Goal: Entertainment & Leisure: Browse casually

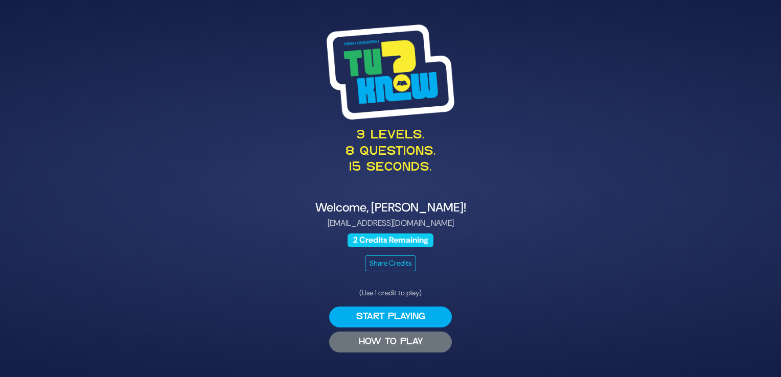
click at [396, 341] on button "HOW TO PLAY" at bounding box center [390, 342] width 123 height 21
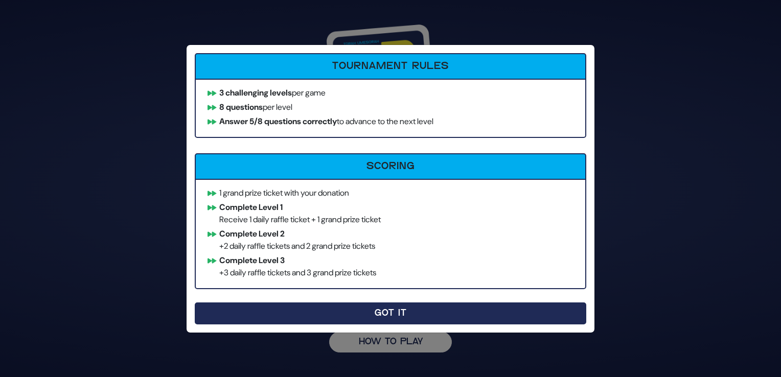
click at [434, 312] on button "Got It" at bounding box center [390, 313] width 391 height 22
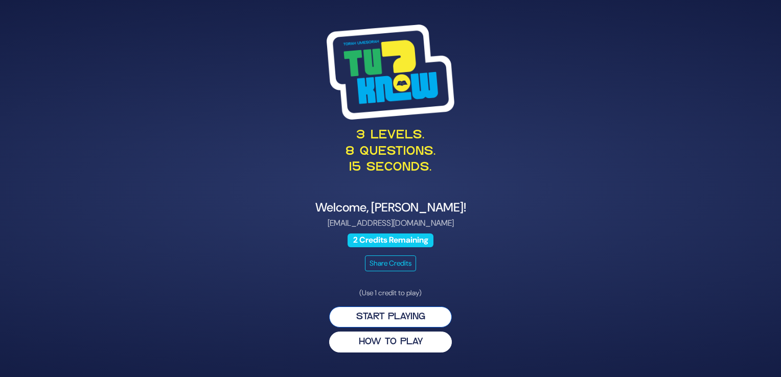
click at [417, 324] on button "Start Playing" at bounding box center [390, 317] width 123 height 21
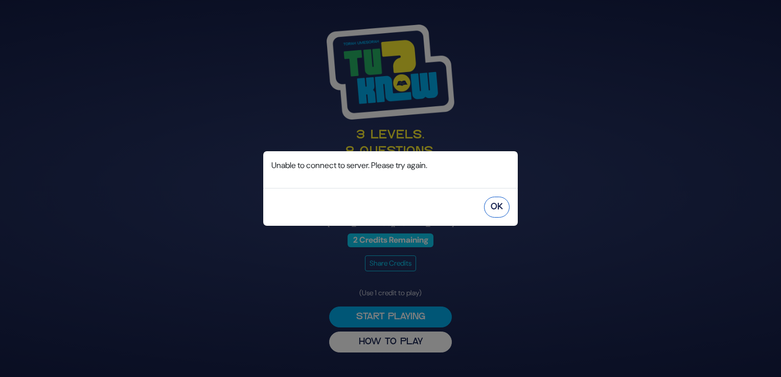
click at [500, 208] on button "OK" at bounding box center [497, 207] width 26 height 21
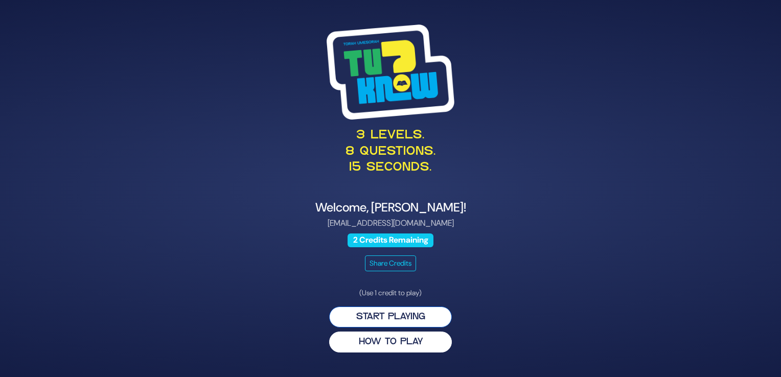
click at [376, 313] on button "Start Playing" at bounding box center [390, 317] width 123 height 21
click at [352, 319] on button "Start Playing" at bounding box center [390, 317] width 123 height 21
click at [402, 321] on button "Start Playing" at bounding box center [390, 317] width 123 height 21
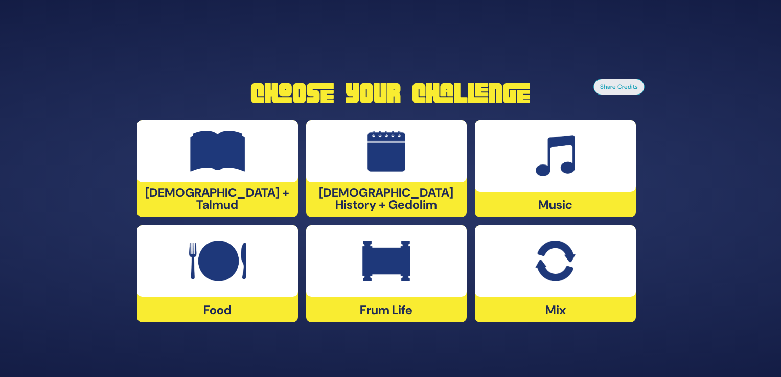
click at [250, 180] on div at bounding box center [217, 151] width 161 height 62
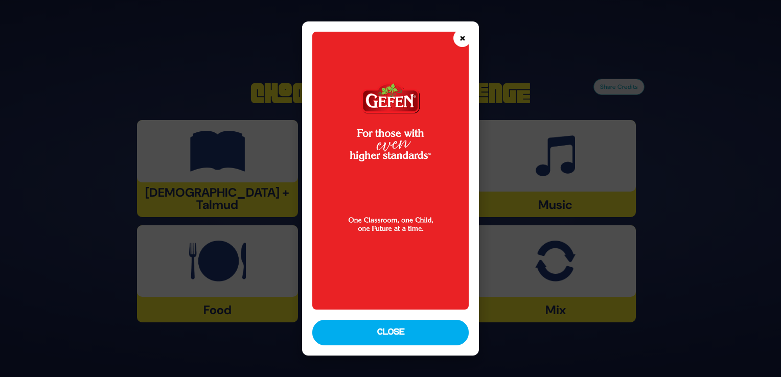
click at [458, 41] on button "×" at bounding box center [462, 38] width 18 height 18
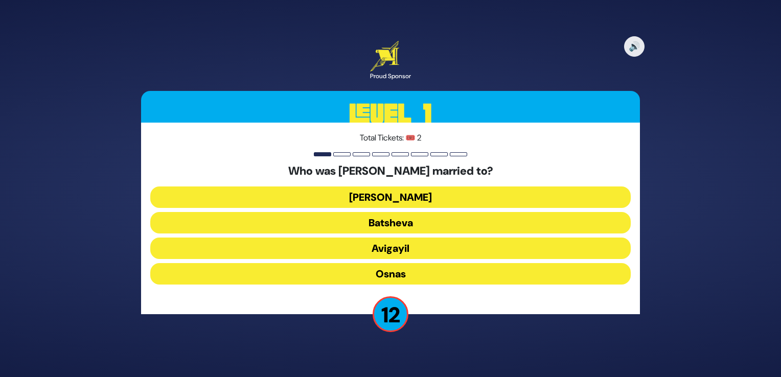
click at [399, 199] on button "[PERSON_NAME]" at bounding box center [390, 196] width 480 height 21
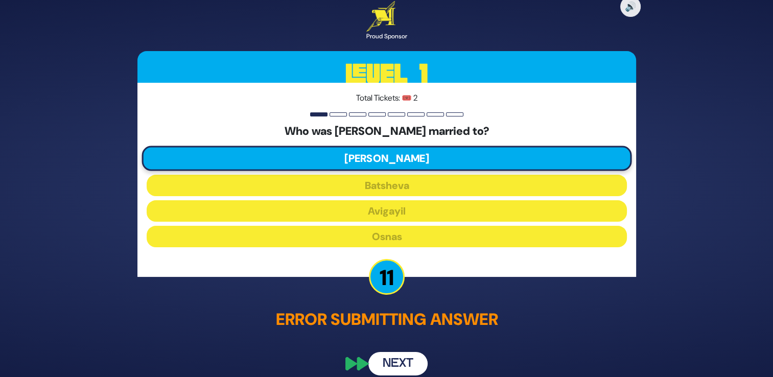
click at [390, 362] on button "Next" at bounding box center [397, 365] width 59 height 24
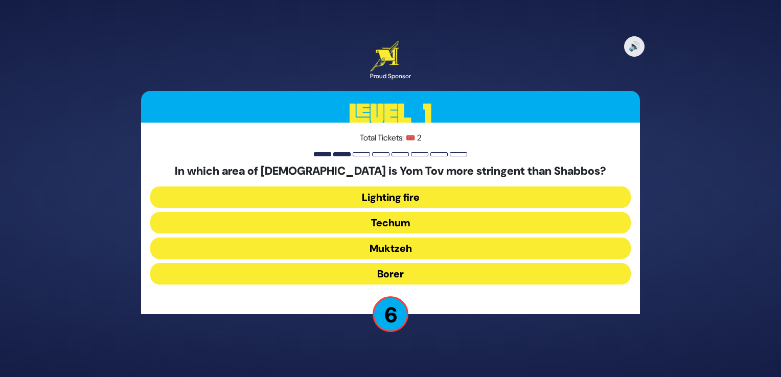
click at [388, 221] on button "Techum" at bounding box center [390, 222] width 480 height 21
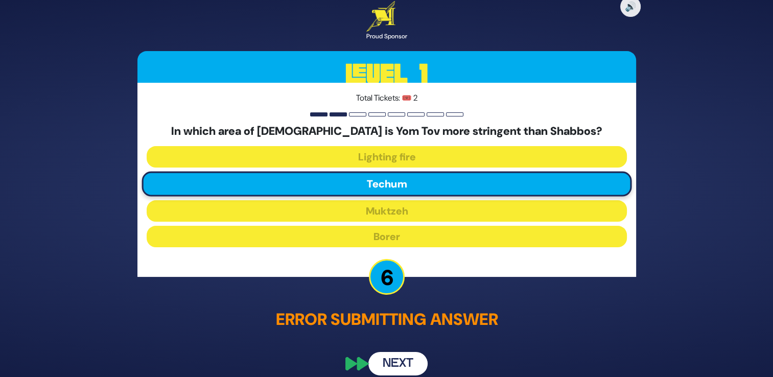
click at [392, 363] on button "Next" at bounding box center [397, 365] width 59 height 24
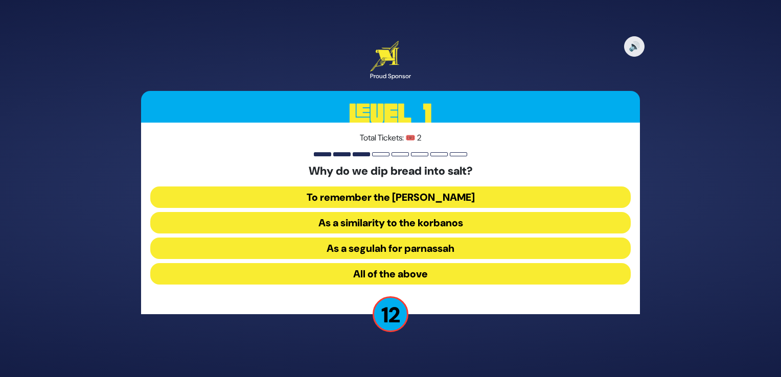
click at [394, 228] on button "As a similarity to the korbanos" at bounding box center [390, 222] width 480 height 21
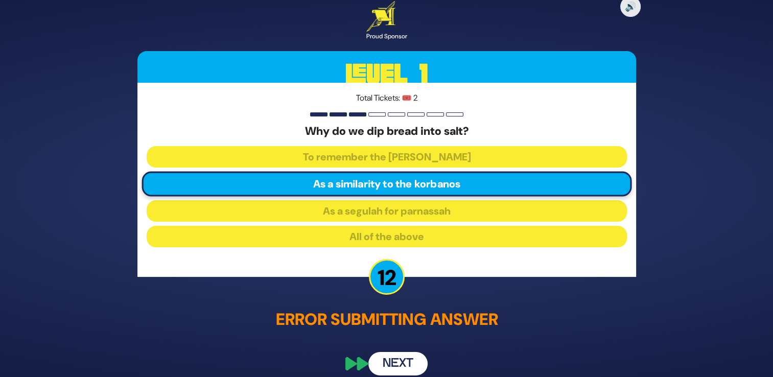
click at [394, 365] on button "Next" at bounding box center [397, 365] width 59 height 24
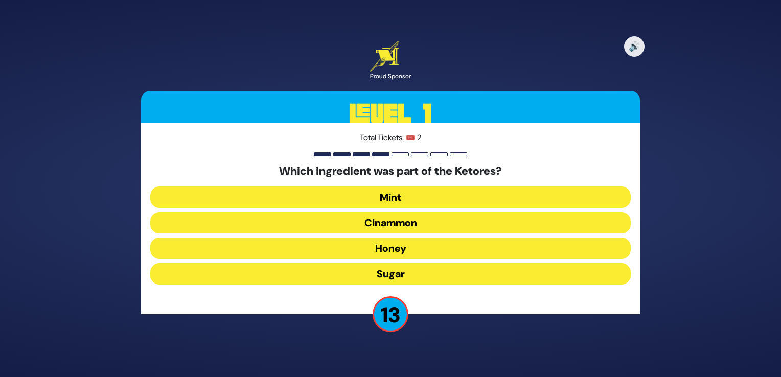
click at [406, 220] on button "Cinammon" at bounding box center [390, 222] width 480 height 21
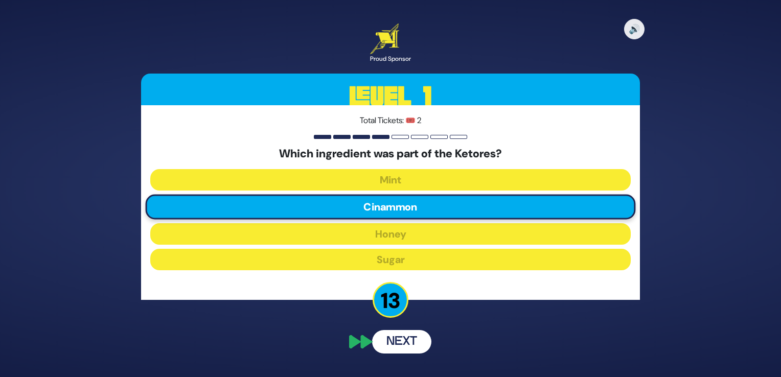
click at [398, 348] on button "Next" at bounding box center [401, 342] width 59 height 24
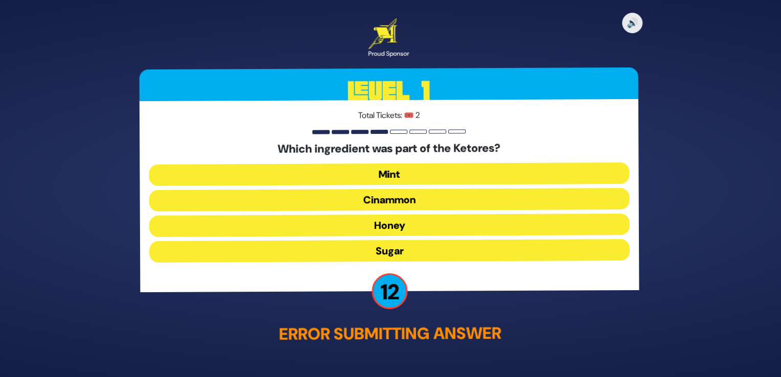
click at [401, 201] on button "Cinammon" at bounding box center [390, 200] width 480 height 21
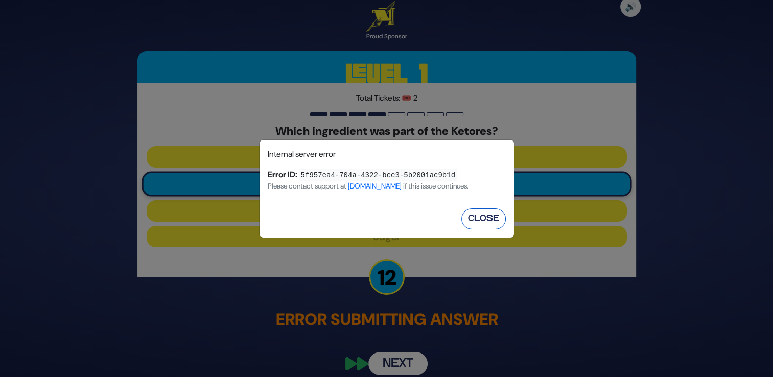
click at [484, 219] on button "Close" at bounding box center [483, 218] width 44 height 21
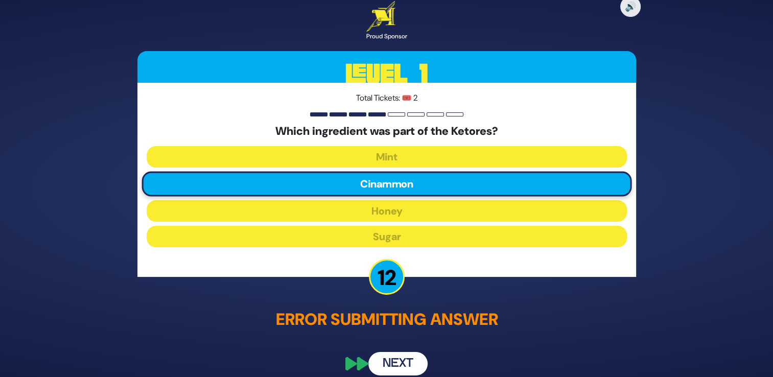
click at [404, 359] on button "Next" at bounding box center [397, 365] width 59 height 24
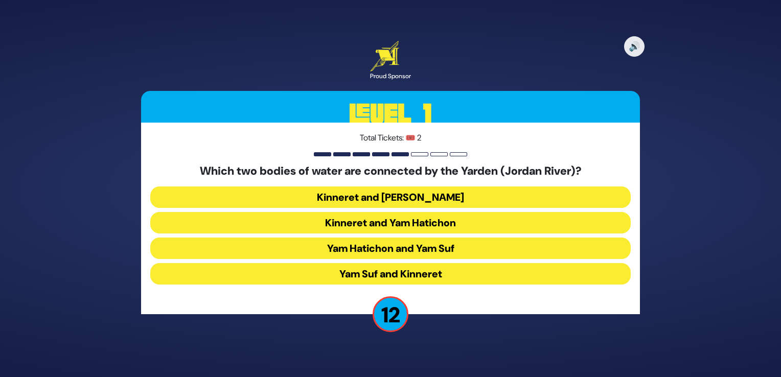
click at [430, 201] on button "Kinneret and [PERSON_NAME]" at bounding box center [390, 196] width 480 height 21
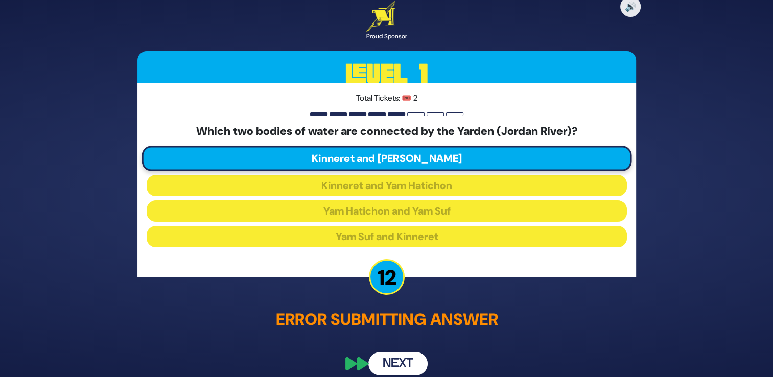
click at [404, 369] on button "Next" at bounding box center [397, 365] width 59 height 24
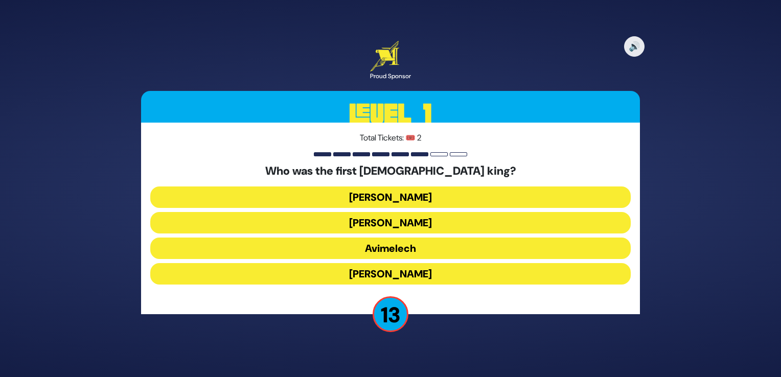
click at [394, 195] on button "[PERSON_NAME]" at bounding box center [390, 196] width 480 height 21
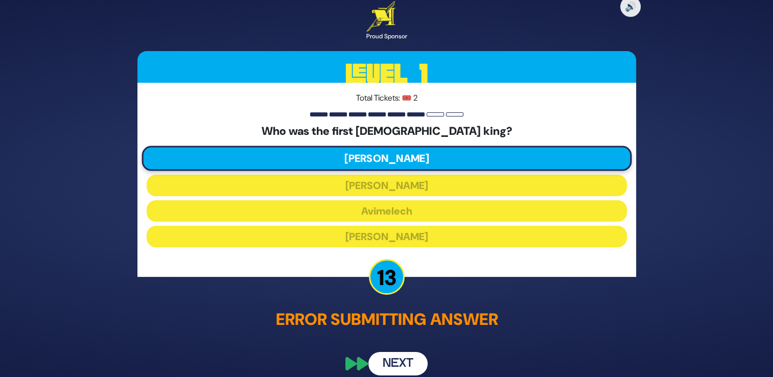
click at [392, 365] on button "Next" at bounding box center [397, 365] width 59 height 24
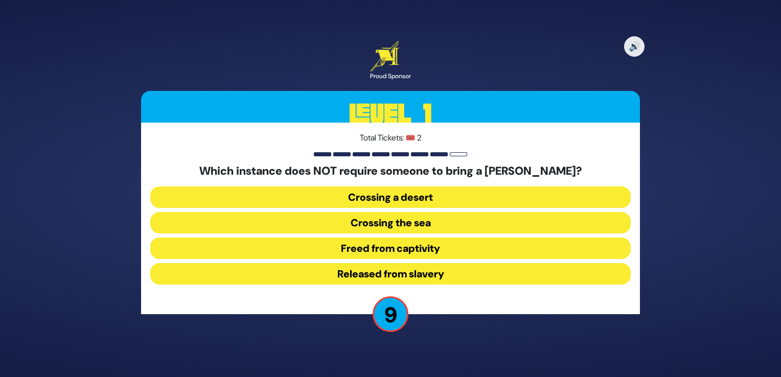
click at [407, 277] on button "Released from slavery" at bounding box center [390, 273] width 480 height 21
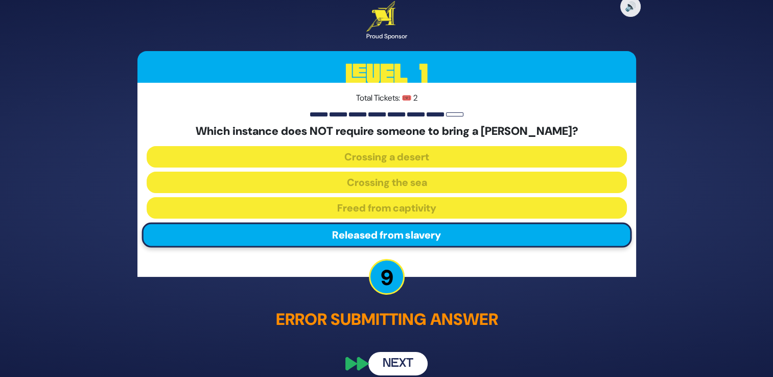
click at [396, 360] on button "Next" at bounding box center [397, 365] width 59 height 24
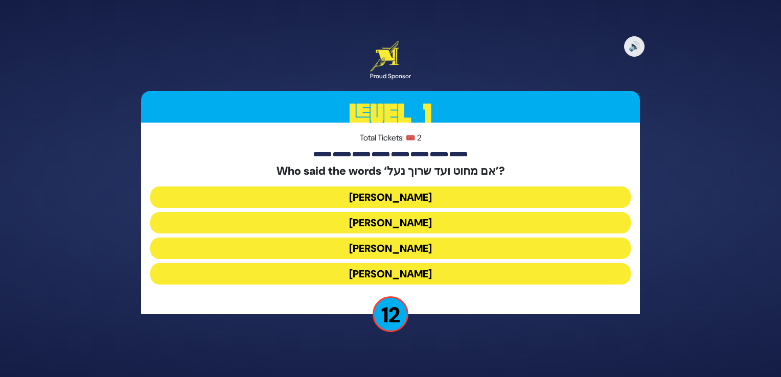
click at [401, 249] on button "[PERSON_NAME]" at bounding box center [390, 248] width 480 height 21
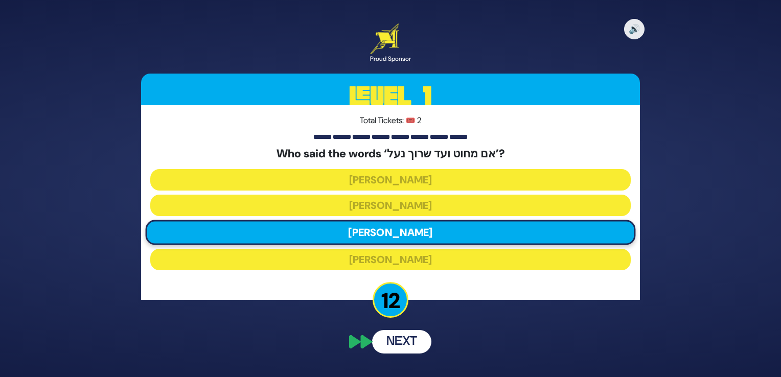
click at [413, 345] on button "Next" at bounding box center [401, 342] width 59 height 24
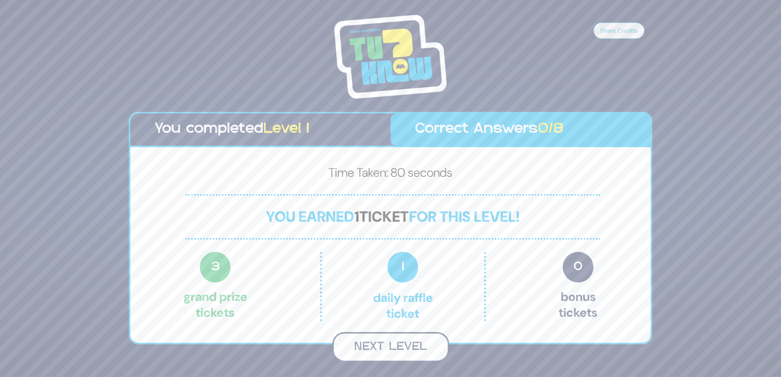
click at [397, 349] on button "Next Level" at bounding box center [390, 347] width 117 height 30
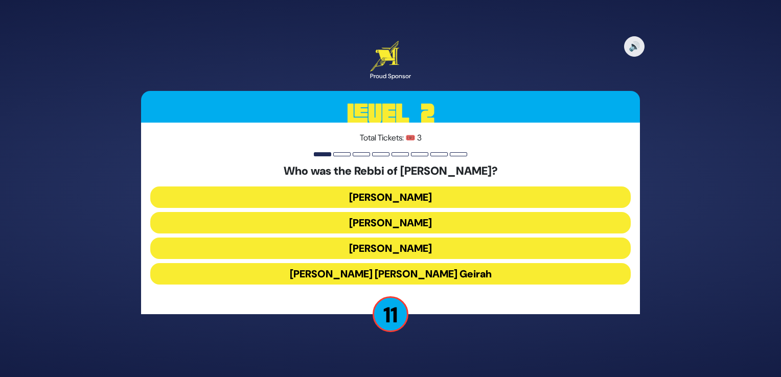
click at [417, 221] on button "[PERSON_NAME]" at bounding box center [390, 222] width 480 height 21
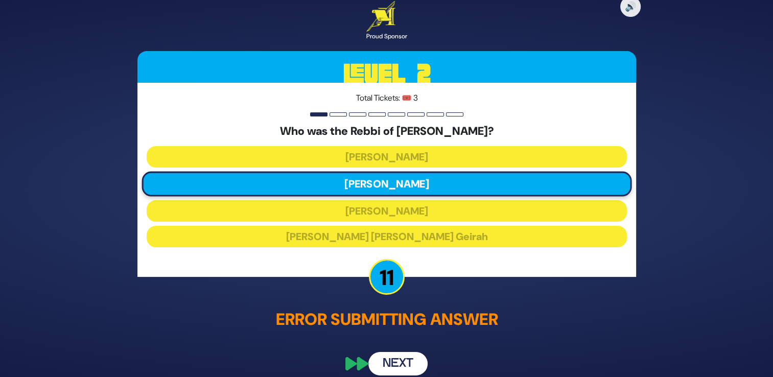
click at [399, 363] on button "Next" at bounding box center [397, 365] width 59 height 24
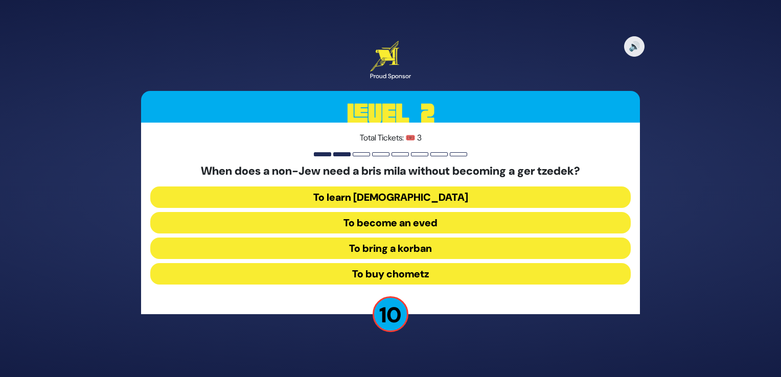
click at [405, 228] on button "To become an eved" at bounding box center [390, 222] width 480 height 21
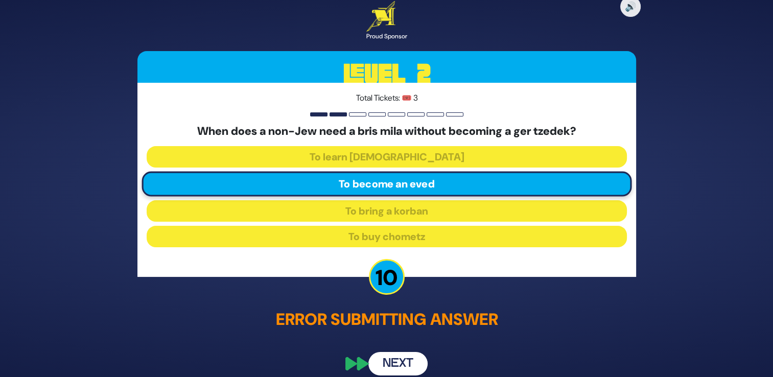
click at [389, 368] on button "Next" at bounding box center [397, 365] width 59 height 24
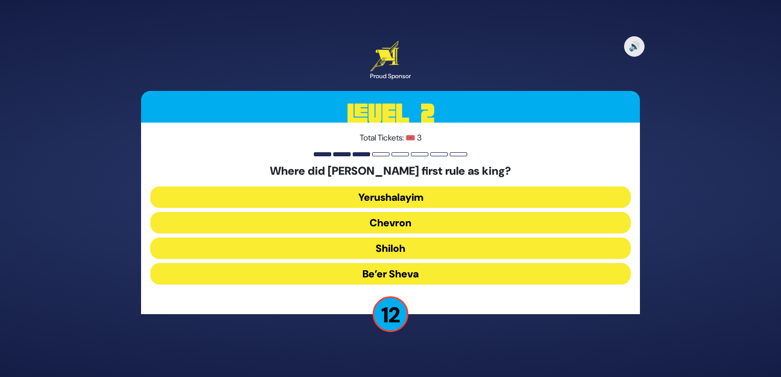
click at [388, 223] on button "Chevron" at bounding box center [390, 222] width 480 height 21
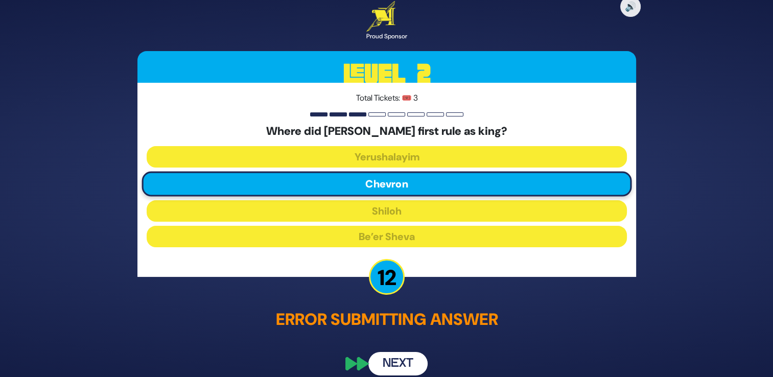
click at [390, 359] on button "Next" at bounding box center [397, 365] width 59 height 24
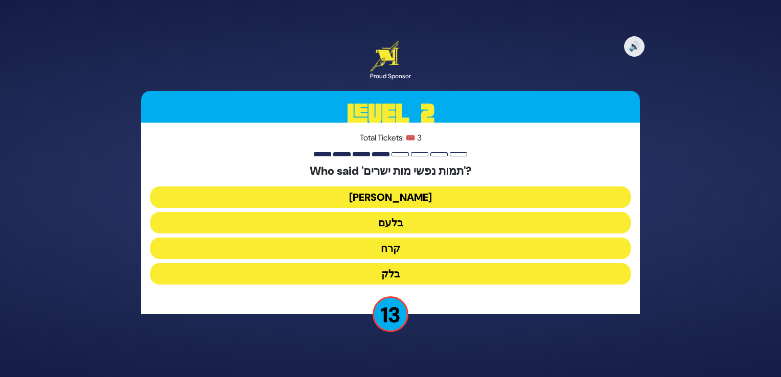
click at [393, 224] on button "בלעם" at bounding box center [390, 222] width 480 height 21
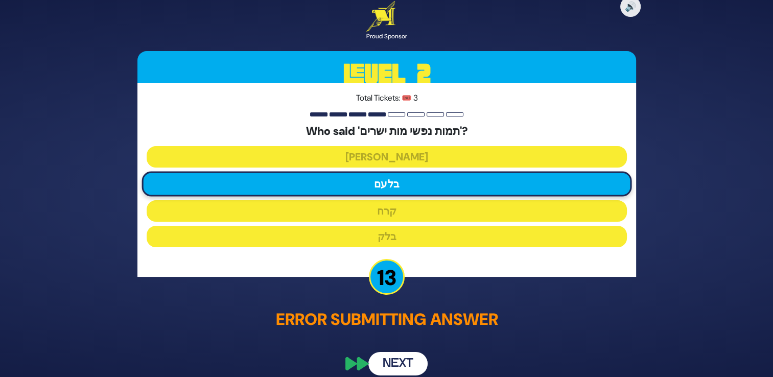
click at [392, 361] on button "Next" at bounding box center [397, 365] width 59 height 24
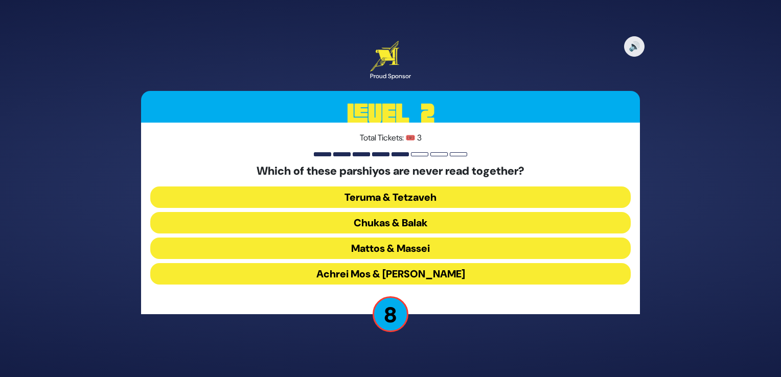
click at [376, 220] on button "Chukas & Balak" at bounding box center [390, 222] width 480 height 21
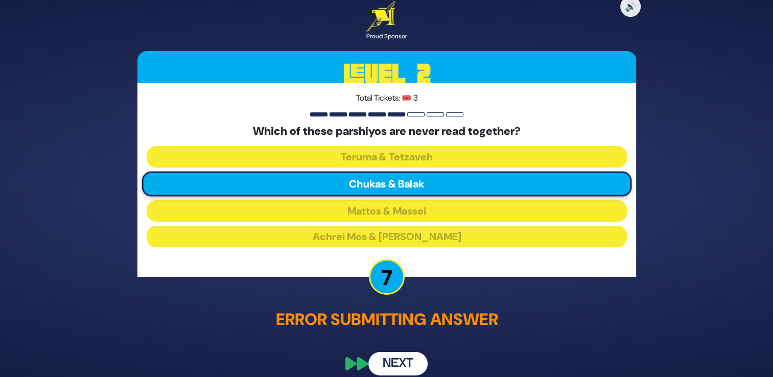
click at [393, 363] on button "Next" at bounding box center [397, 365] width 59 height 24
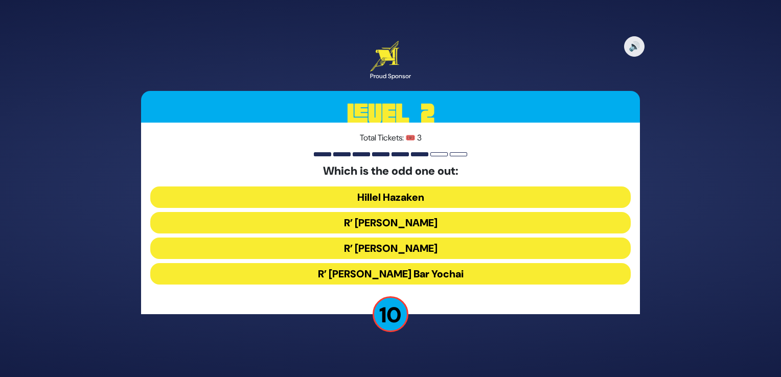
click at [435, 270] on button "R’ [PERSON_NAME] Bar Yochai" at bounding box center [390, 273] width 480 height 21
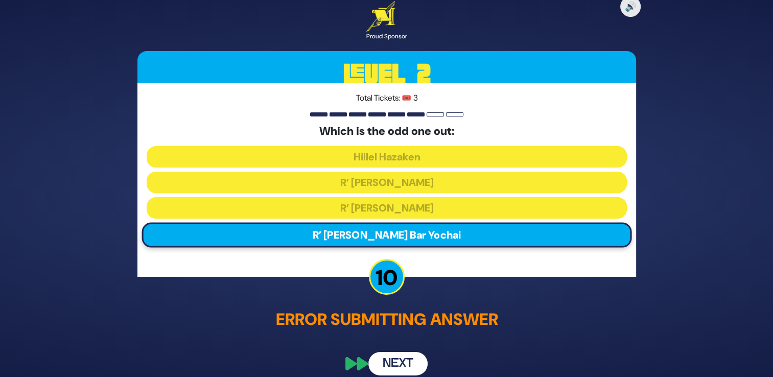
click at [396, 364] on button "Next" at bounding box center [397, 365] width 59 height 24
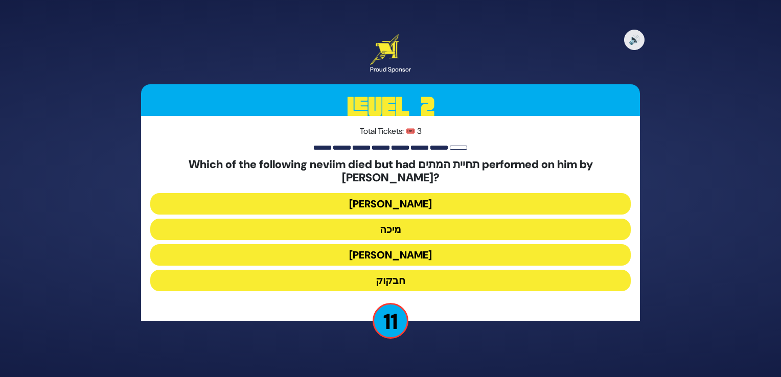
click at [410, 273] on button "חבקוק" at bounding box center [390, 280] width 480 height 21
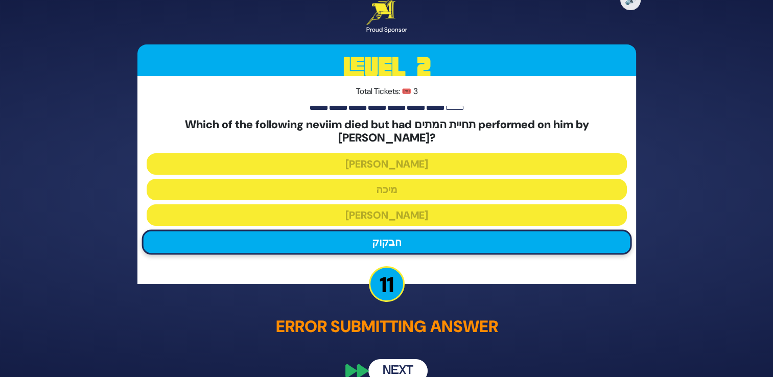
click at [393, 360] on button "Next" at bounding box center [397, 371] width 59 height 24
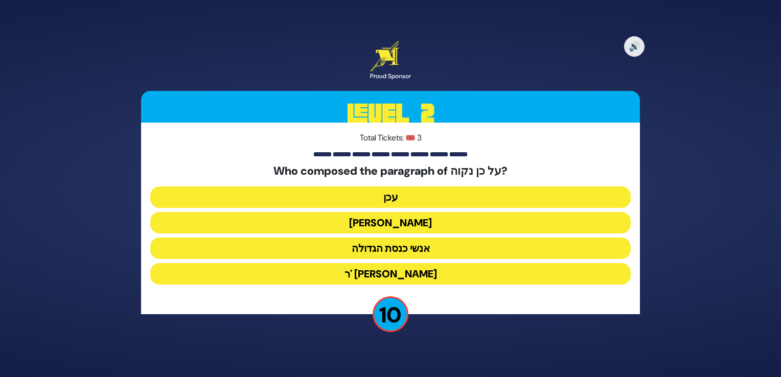
click at [431, 197] on button "עכן" at bounding box center [390, 196] width 480 height 21
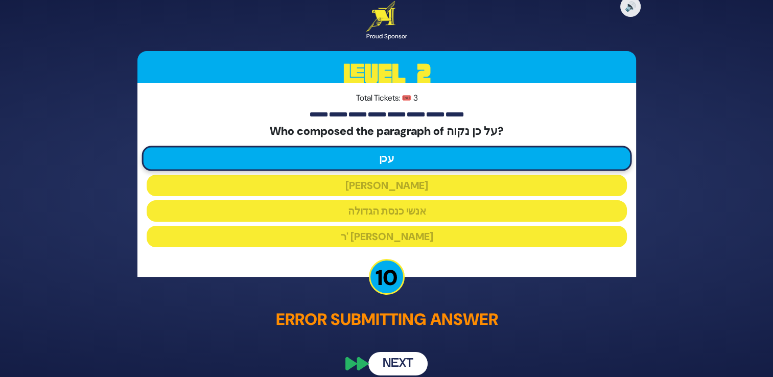
click at [396, 357] on button "Next" at bounding box center [397, 365] width 59 height 24
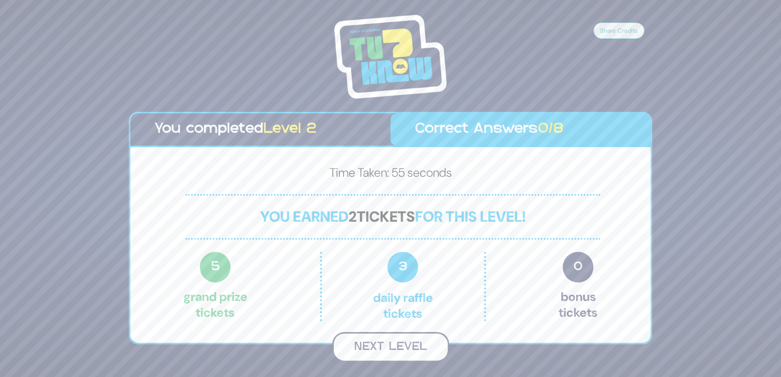
click at [391, 351] on button "Next Level" at bounding box center [390, 347] width 117 height 30
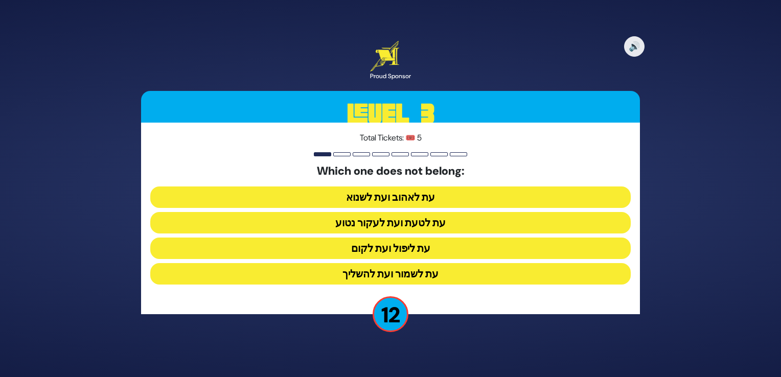
click at [460, 248] on button "עת ליפול ועת לקום" at bounding box center [390, 248] width 480 height 21
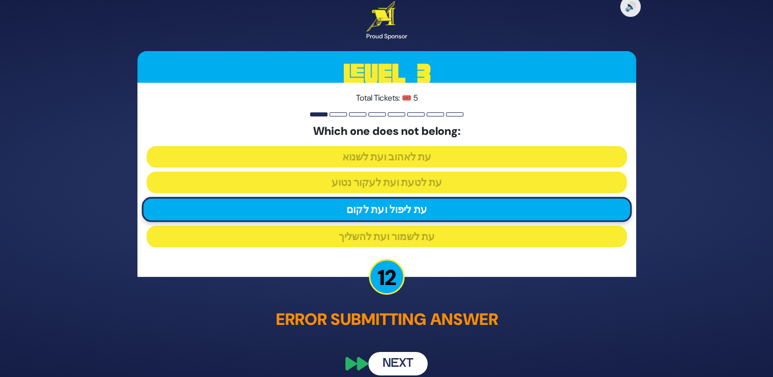
click at [402, 365] on button "Next" at bounding box center [397, 365] width 59 height 24
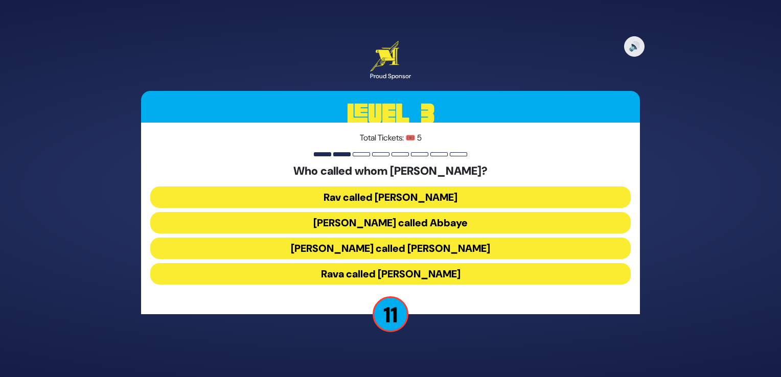
click at [412, 195] on button "Rav called [PERSON_NAME]" at bounding box center [390, 196] width 480 height 21
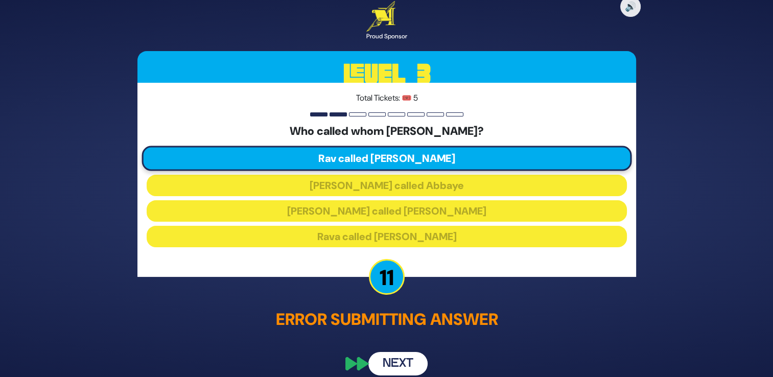
click at [403, 368] on button "Next" at bounding box center [397, 365] width 59 height 24
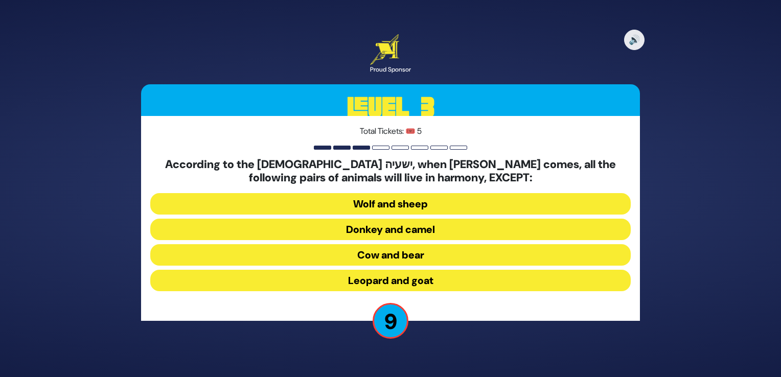
click at [466, 230] on button "Donkey and camel" at bounding box center [390, 229] width 480 height 21
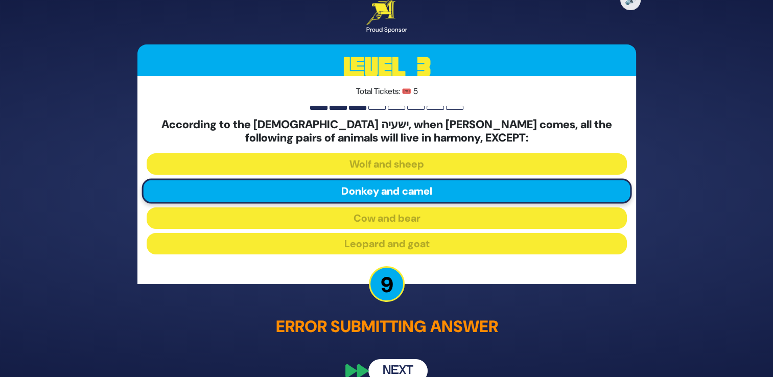
click at [393, 370] on button "Next" at bounding box center [397, 371] width 59 height 24
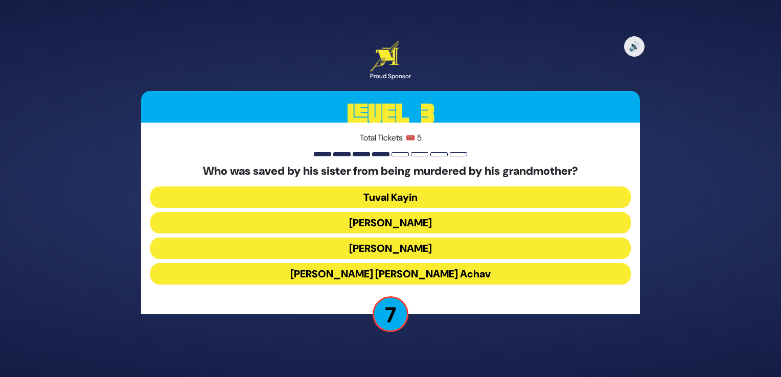
click at [392, 197] on button "Tuval Kayin" at bounding box center [390, 196] width 480 height 21
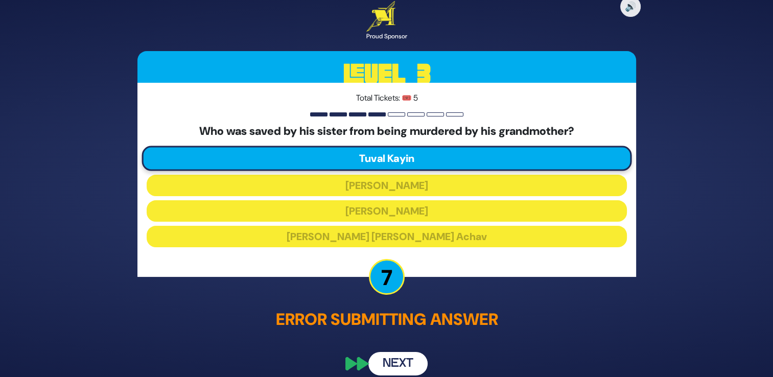
click at [396, 358] on button "Next" at bounding box center [397, 365] width 59 height 24
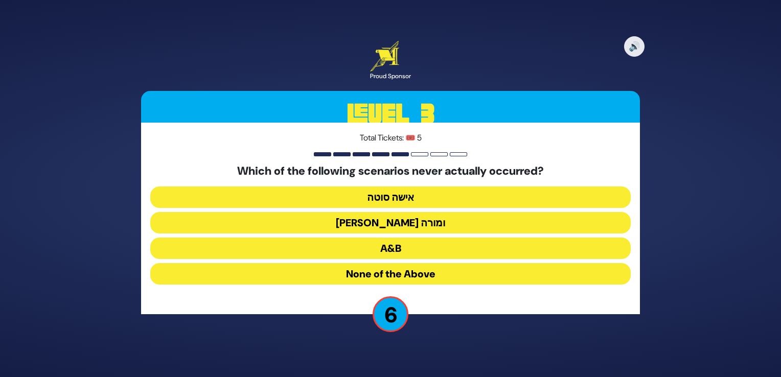
click at [409, 221] on button "[PERSON_NAME] ומורה" at bounding box center [390, 222] width 480 height 21
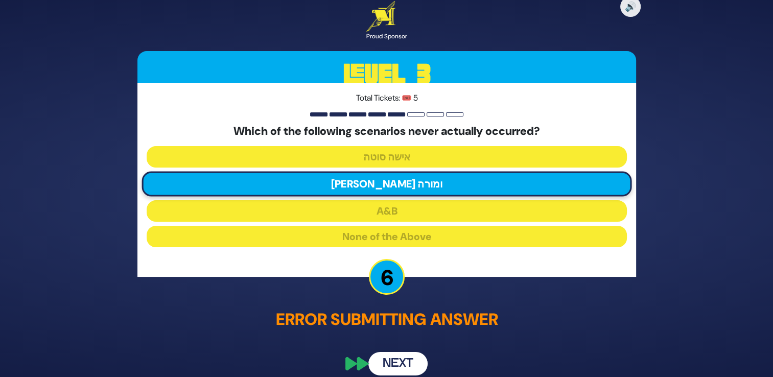
click at [396, 367] on button "Next" at bounding box center [397, 365] width 59 height 24
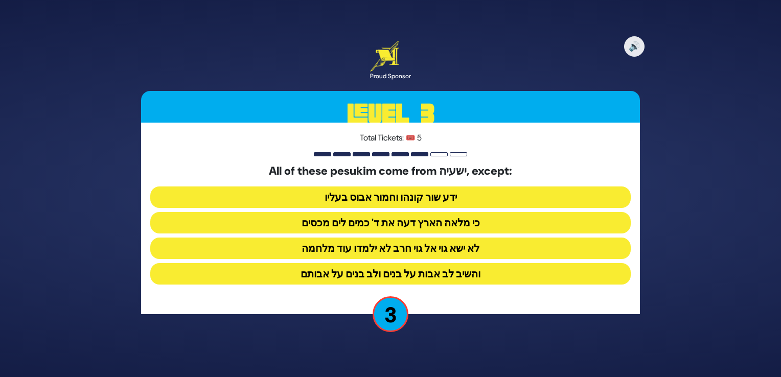
click at [422, 197] on button "ידע שור קונהו וחמור אבוס בעליו" at bounding box center [390, 196] width 480 height 21
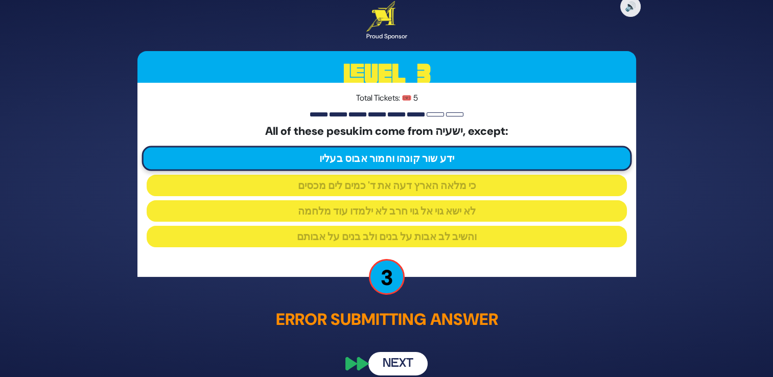
click at [396, 359] on button "Next" at bounding box center [397, 365] width 59 height 24
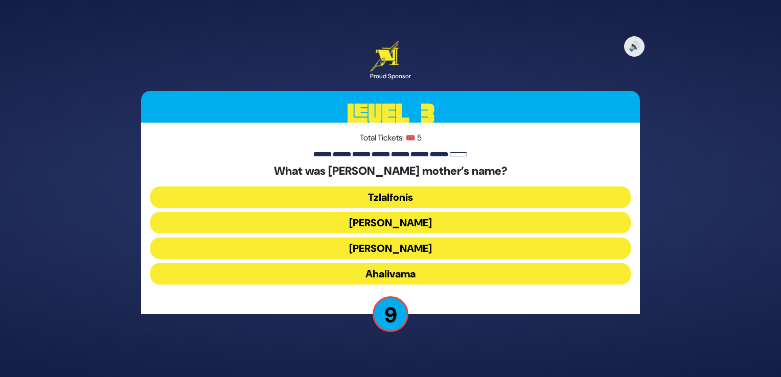
click at [446, 226] on button "[PERSON_NAME]" at bounding box center [390, 222] width 480 height 21
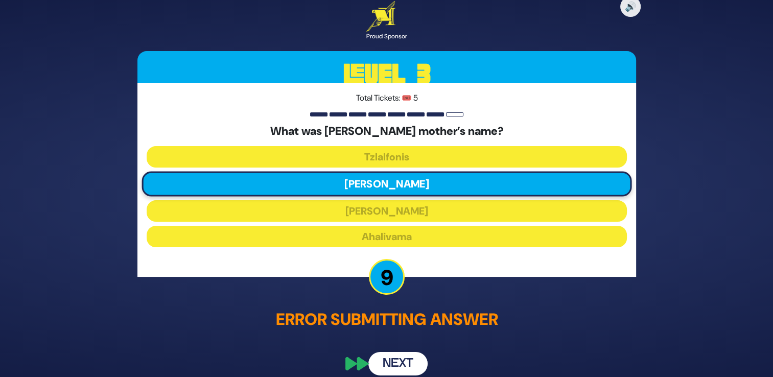
click at [400, 358] on button "Next" at bounding box center [397, 365] width 59 height 24
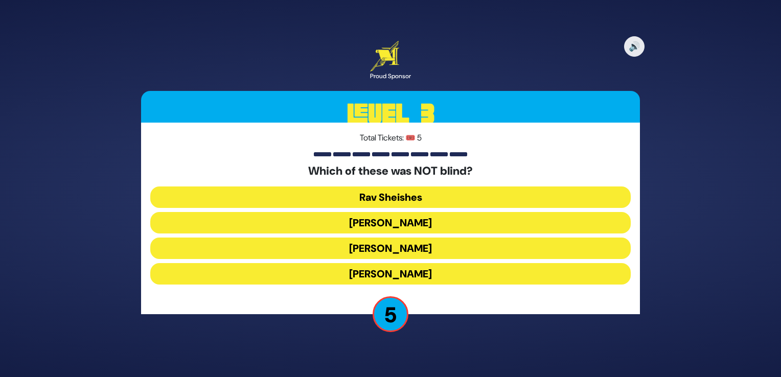
click at [423, 250] on button "[PERSON_NAME]" at bounding box center [390, 248] width 480 height 21
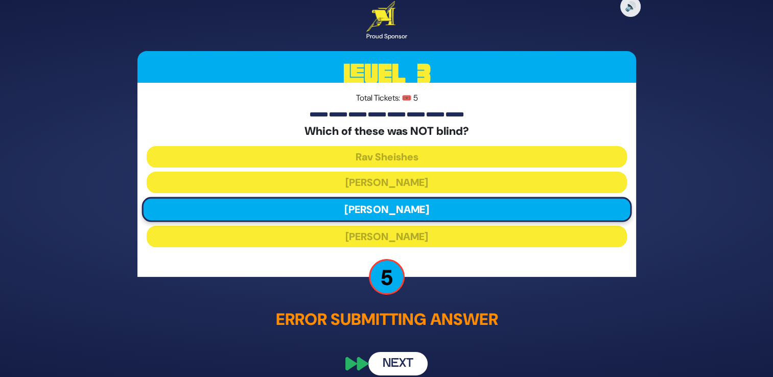
click at [396, 337] on div "🔊 Proud Sponsor Level 3 Total Tickets: 🎟️ 5 Which of these was NOT blind? [PERS…" at bounding box center [386, 188] width 523 height 399
click at [390, 363] on button "Next" at bounding box center [397, 365] width 59 height 24
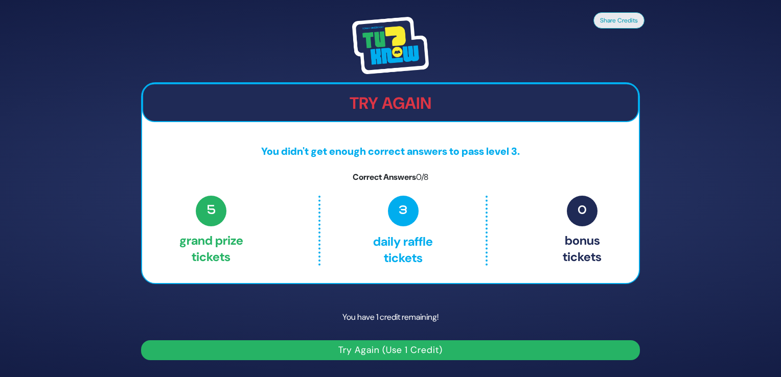
click at [389, 348] on button "Try Again (Use 1 Credit)" at bounding box center [390, 350] width 499 height 20
click at [366, 346] on button "Try Again (Use 1 Credit)" at bounding box center [390, 350] width 499 height 20
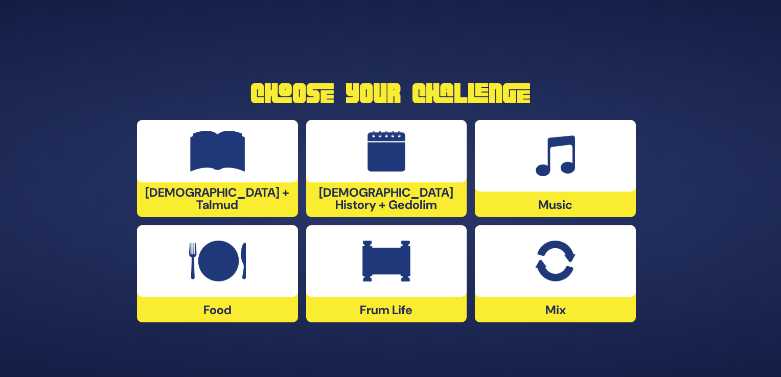
click at [421, 278] on div at bounding box center [386, 261] width 161 height 72
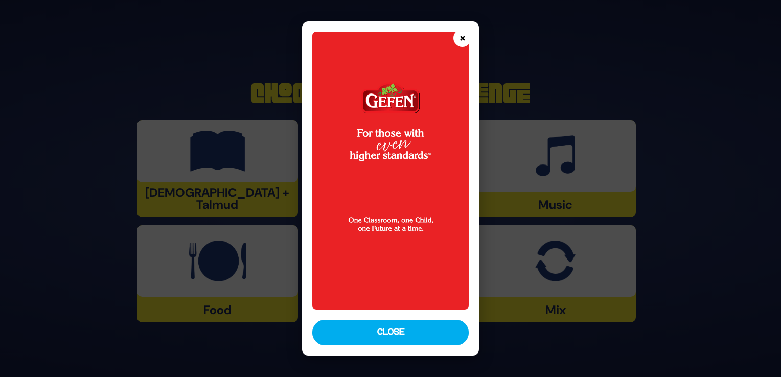
click at [461, 40] on button "×" at bounding box center [462, 38] width 18 height 18
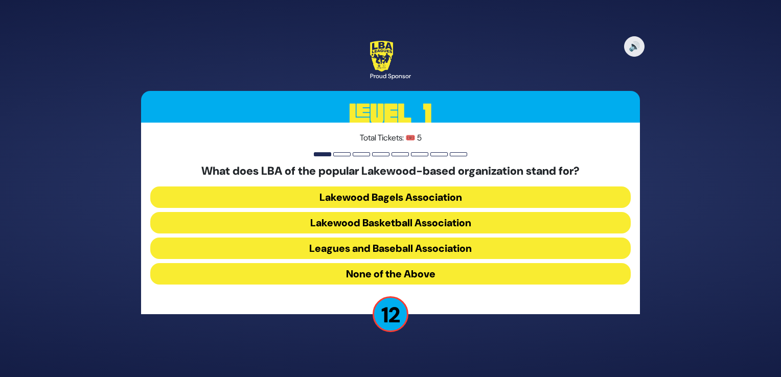
click at [396, 228] on button "Lakewood Basketball Association" at bounding box center [390, 222] width 480 height 21
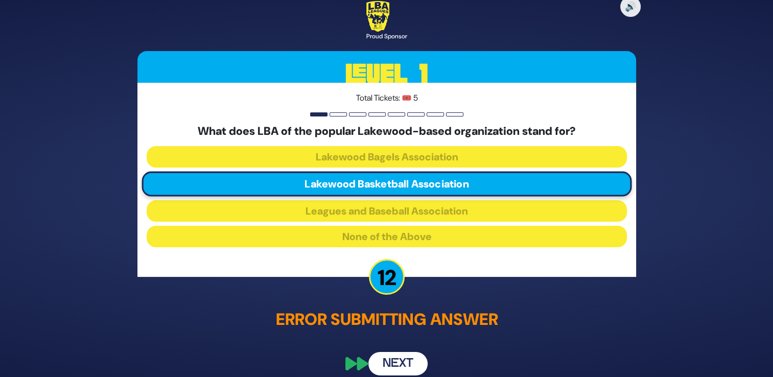
click at [410, 372] on button "Next" at bounding box center [397, 365] width 59 height 24
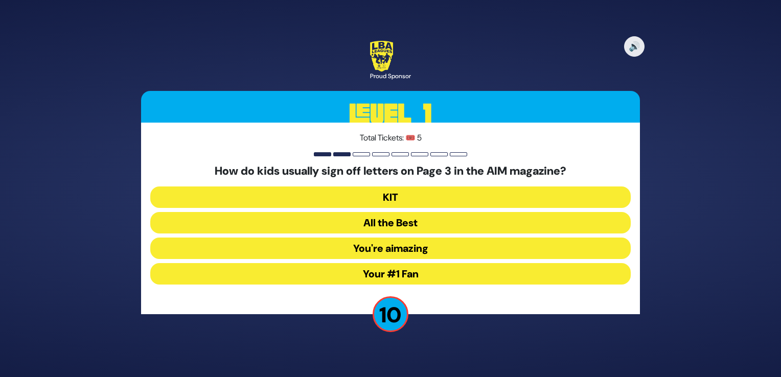
click at [442, 242] on button "You're aimazing" at bounding box center [390, 248] width 480 height 21
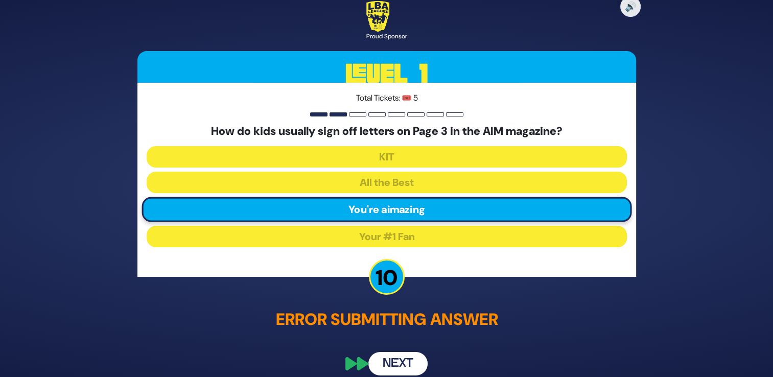
click at [400, 369] on button "Next" at bounding box center [397, 365] width 59 height 24
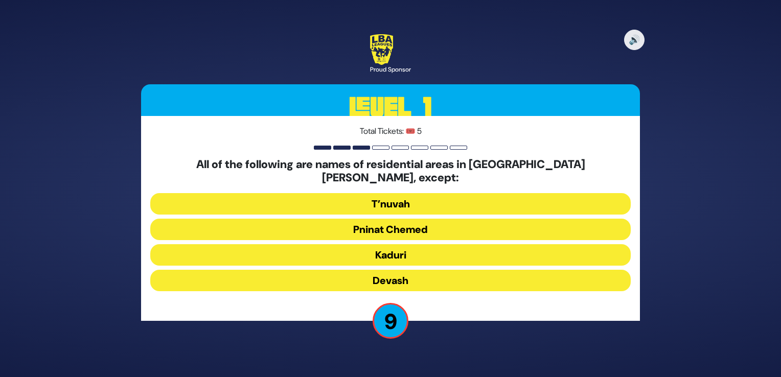
click at [407, 276] on button "Devash" at bounding box center [390, 280] width 480 height 21
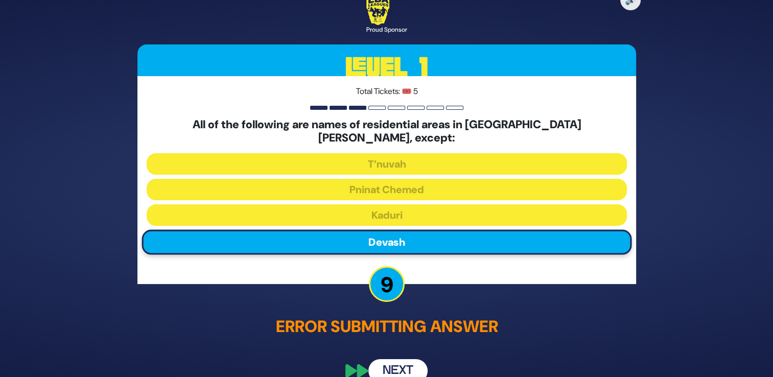
click at [401, 360] on button "Next" at bounding box center [397, 371] width 59 height 24
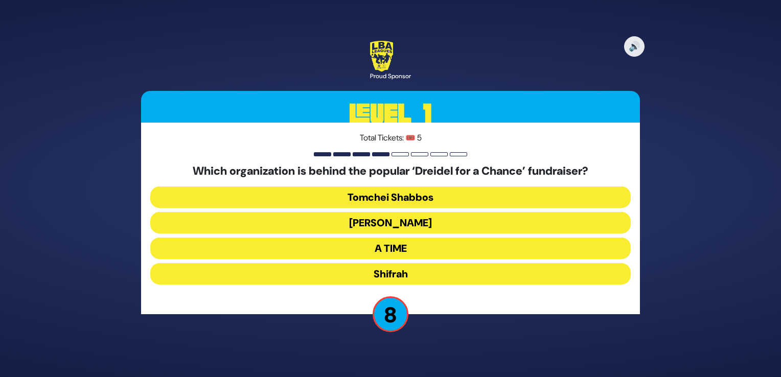
click at [432, 248] on button "A TIME" at bounding box center [390, 248] width 480 height 21
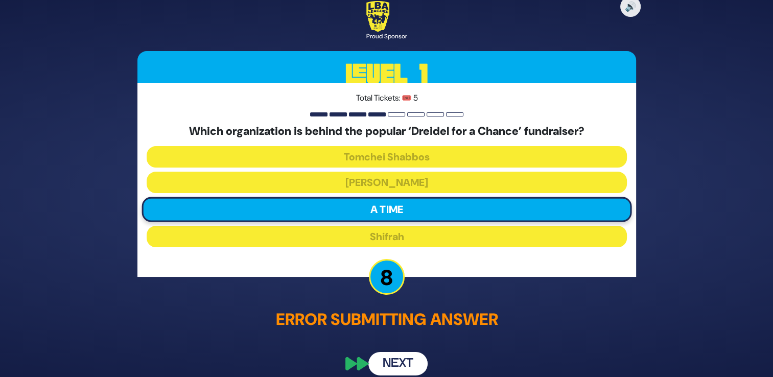
click at [388, 361] on button "Next" at bounding box center [397, 365] width 59 height 24
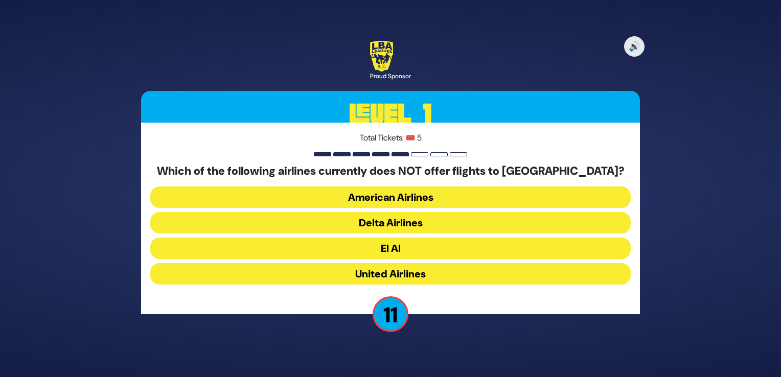
click at [445, 197] on button "American Airlines" at bounding box center [390, 196] width 480 height 21
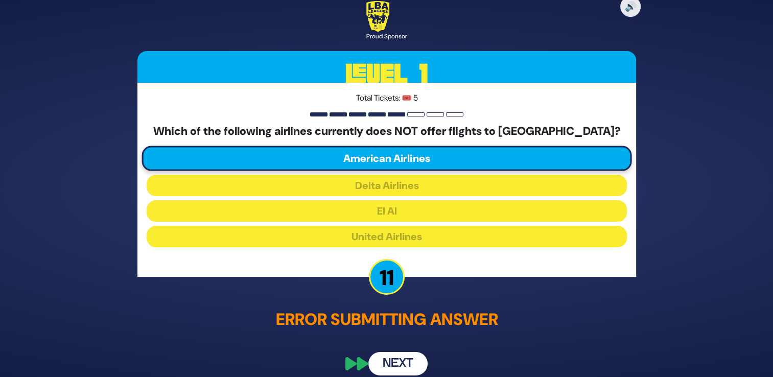
click at [403, 359] on button "Next" at bounding box center [397, 365] width 59 height 24
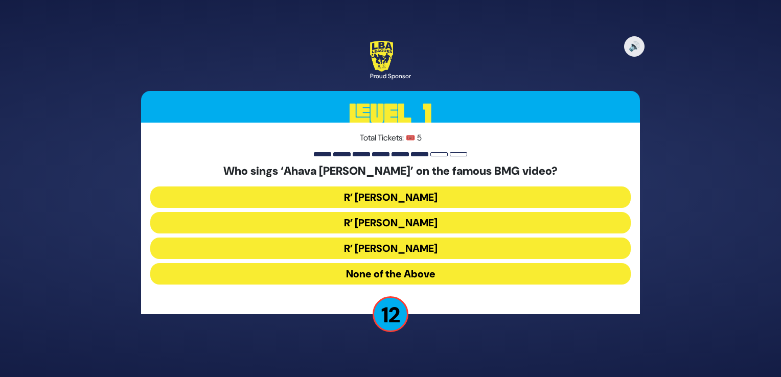
click at [419, 203] on button "R’ Abie Rotenberg" at bounding box center [390, 196] width 480 height 21
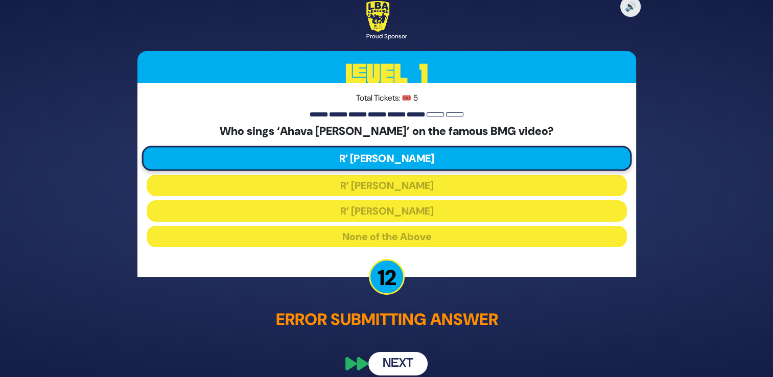
click at [401, 365] on button "Next" at bounding box center [397, 365] width 59 height 24
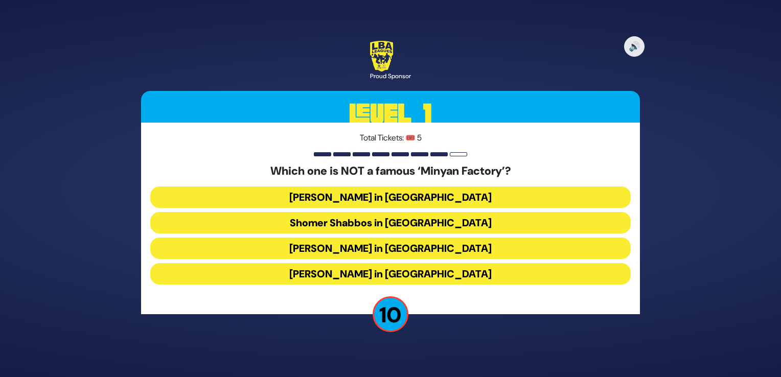
click at [413, 274] on button "Bais Dovid in Lakewood" at bounding box center [390, 273] width 480 height 21
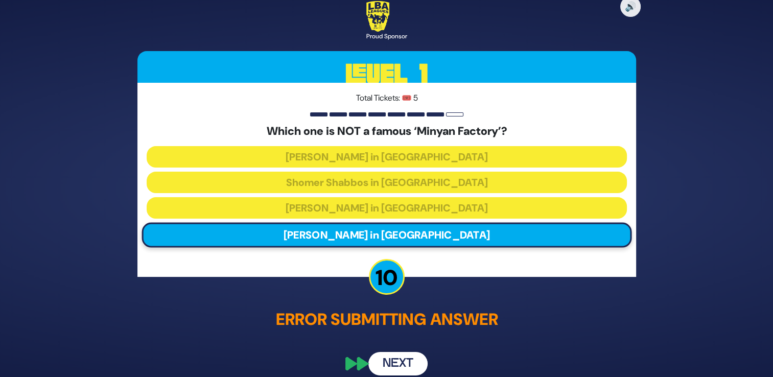
click at [390, 372] on button "Next" at bounding box center [397, 365] width 59 height 24
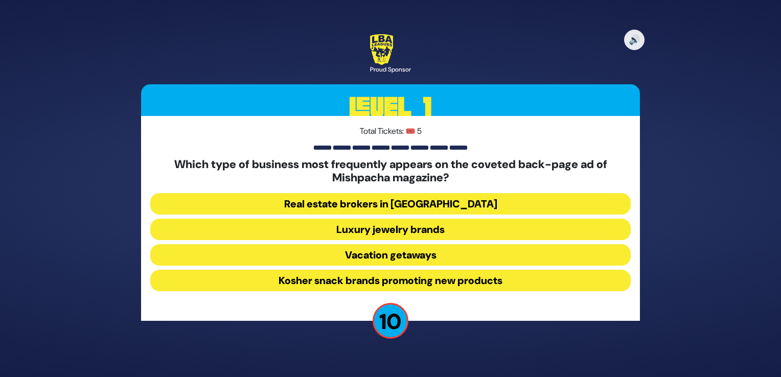
click at [411, 258] on button "Vacation getaways" at bounding box center [390, 254] width 480 height 21
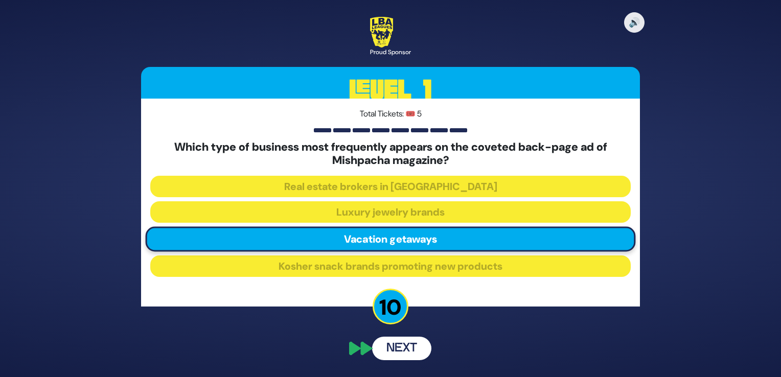
click at [400, 349] on button "Next" at bounding box center [401, 349] width 59 height 24
click at [410, 350] on button "Next" at bounding box center [401, 349] width 59 height 24
